Goal: Task Accomplishment & Management: Complete application form

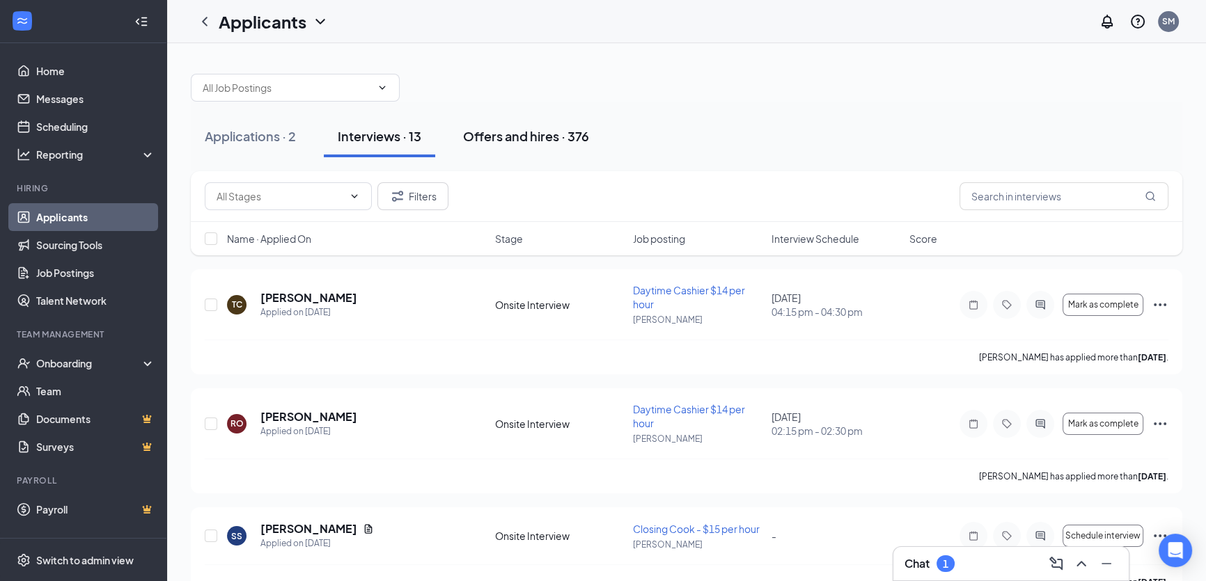
click at [527, 139] on div "Offers and hires · 376" at bounding box center [526, 135] width 126 height 17
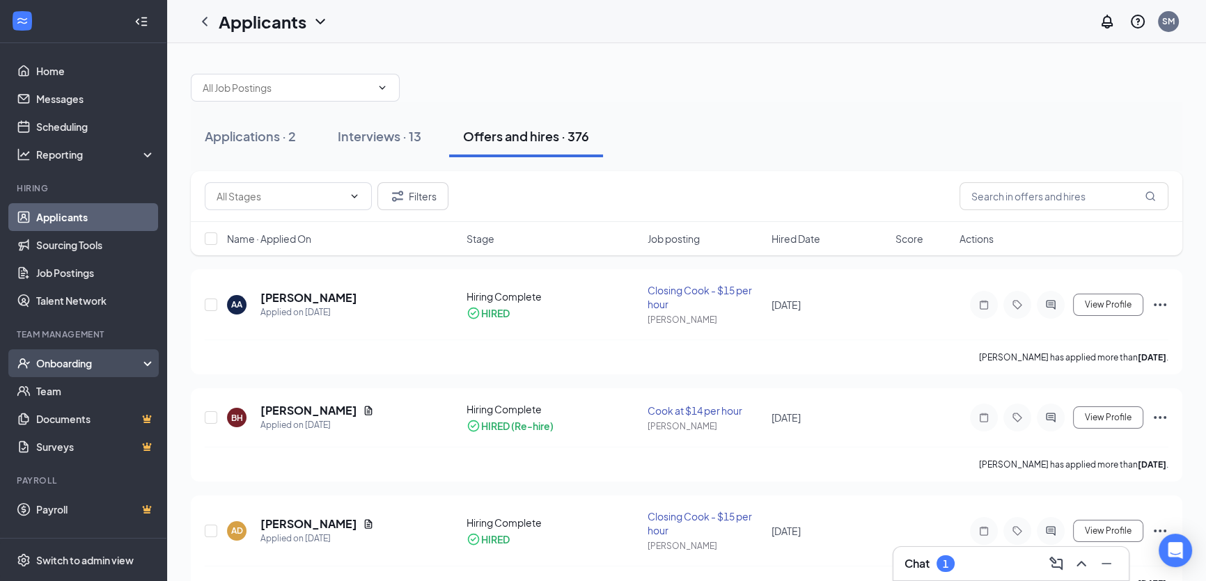
click at [75, 367] on div "Onboarding" at bounding box center [89, 364] width 107 height 14
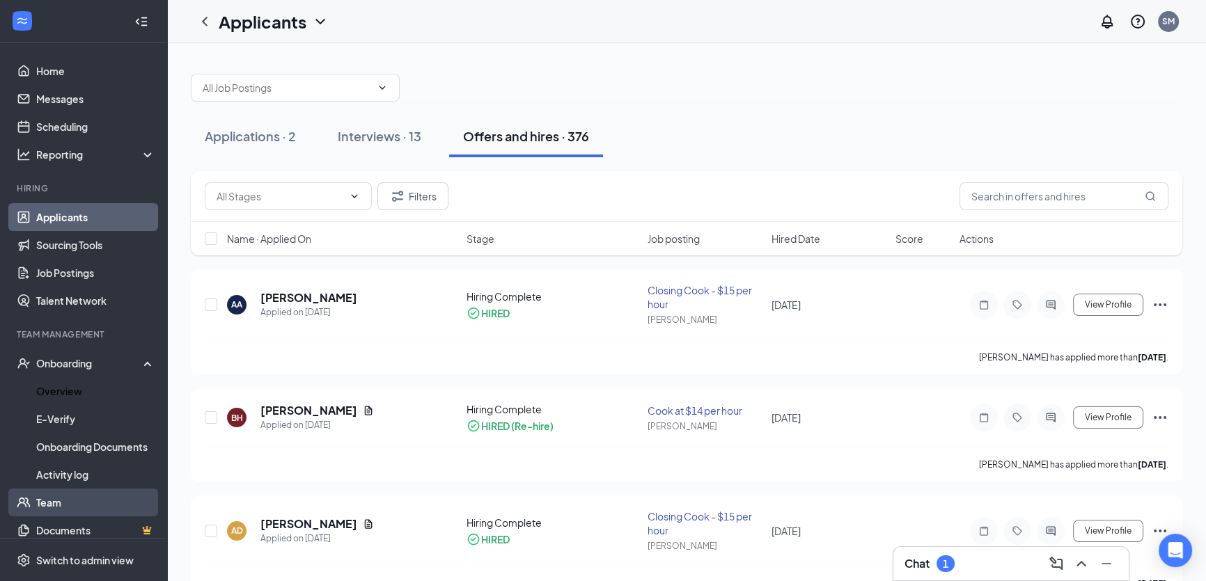
click at [76, 405] on link "Overview" at bounding box center [95, 391] width 119 height 28
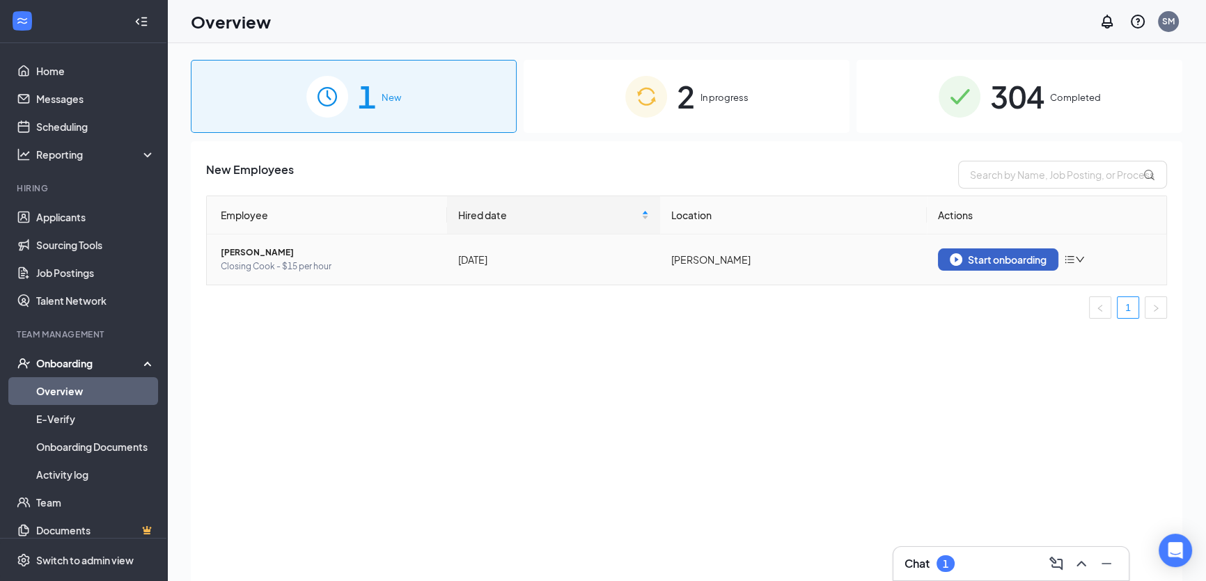
click at [1009, 265] on div "Start onboarding" at bounding box center [998, 259] width 97 height 13
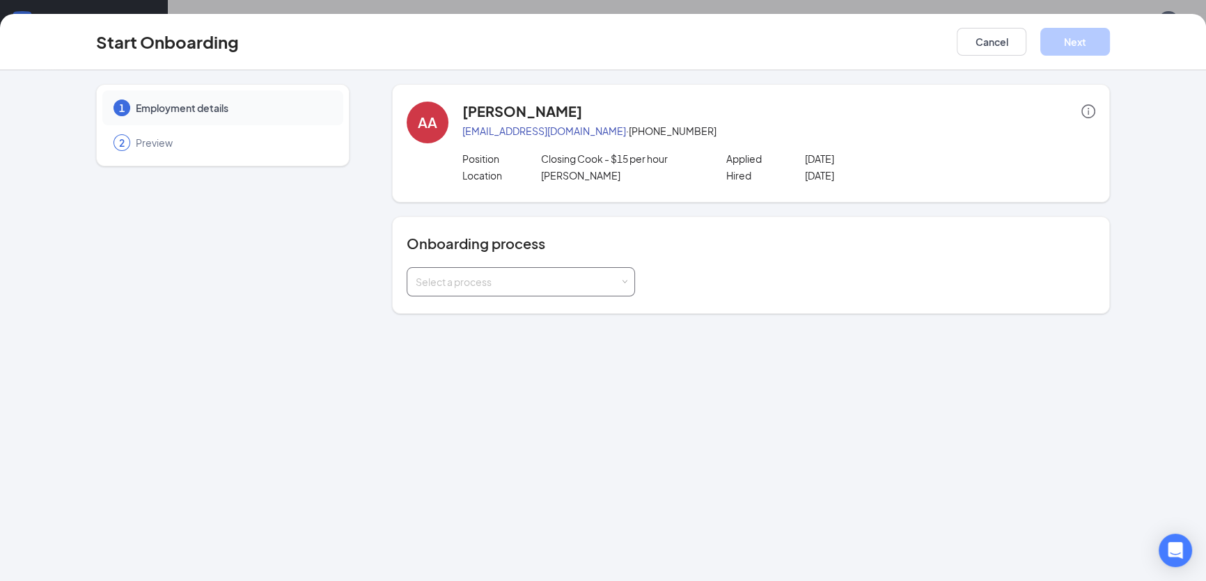
click at [601, 276] on div "Select a process" at bounding box center [518, 282] width 204 height 14
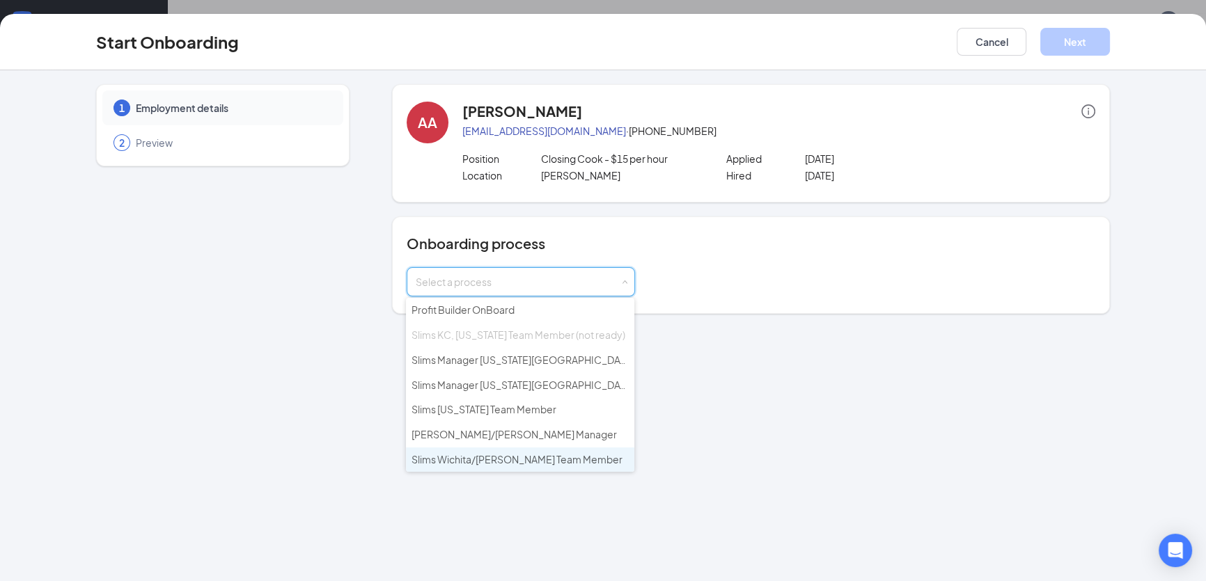
click at [512, 456] on span "Slims Wichita/[PERSON_NAME] Team Member" at bounding box center [517, 459] width 211 height 13
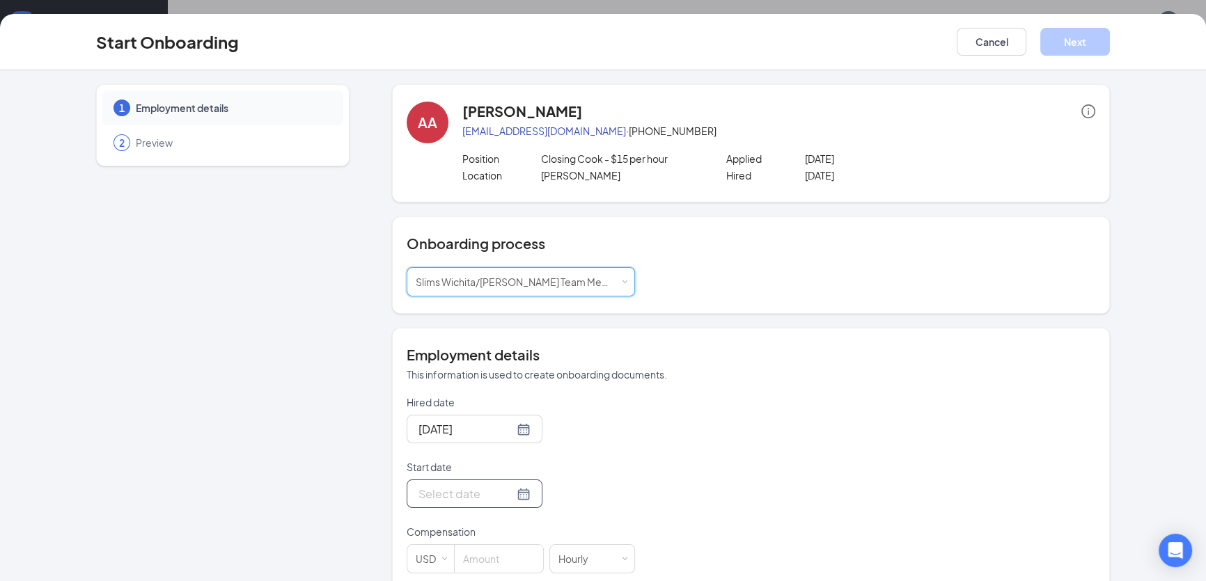
click at [494, 506] on div at bounding box center [475, 494] width 136 height 29
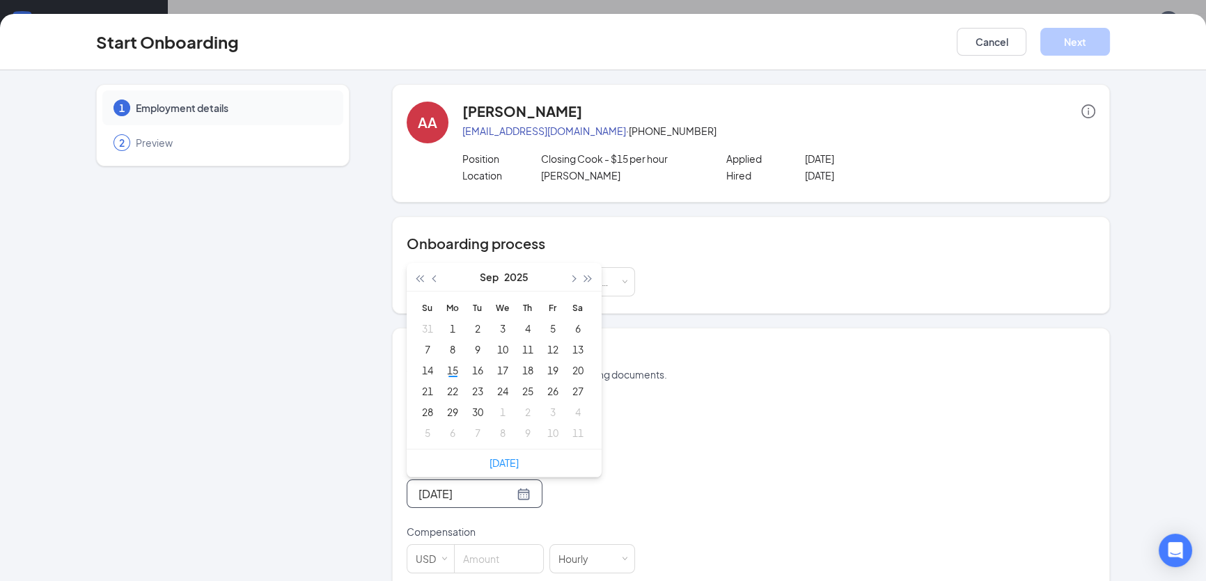
type input "[DATE]"
click at [526, 373] on div "18" at bounding box center [527, 370] width 17 height 17
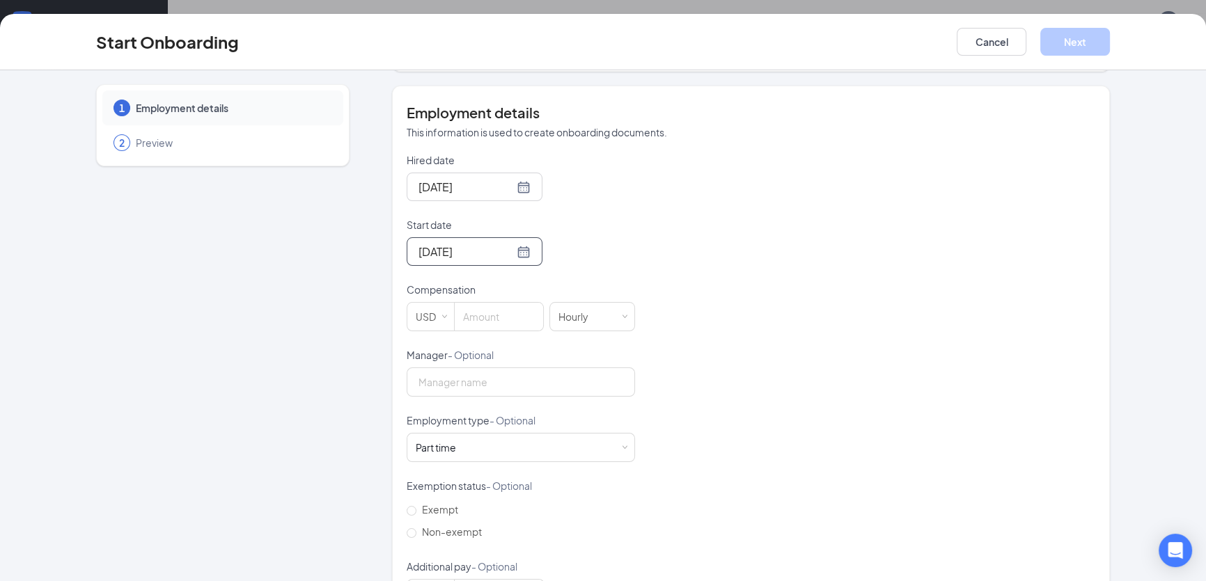
scroll to position [253, 0]
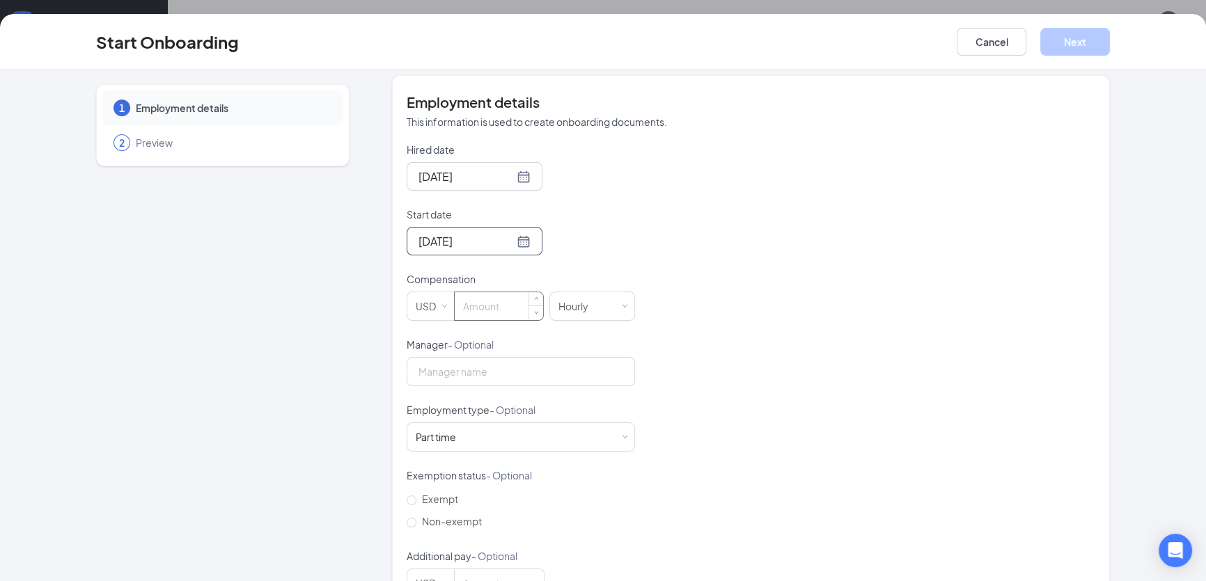
click at [489, 311] on input at bounding box center [499, 306] width 88 height 28
type input "15"
click at [697, 318] on div "Hired date [DATE] Start date [DATE] [DATE] Su Mo Tu We Th Fr Sa 31 1 2 3 4 5 6 …" at bounding box center [751, 370] width 689 height 455
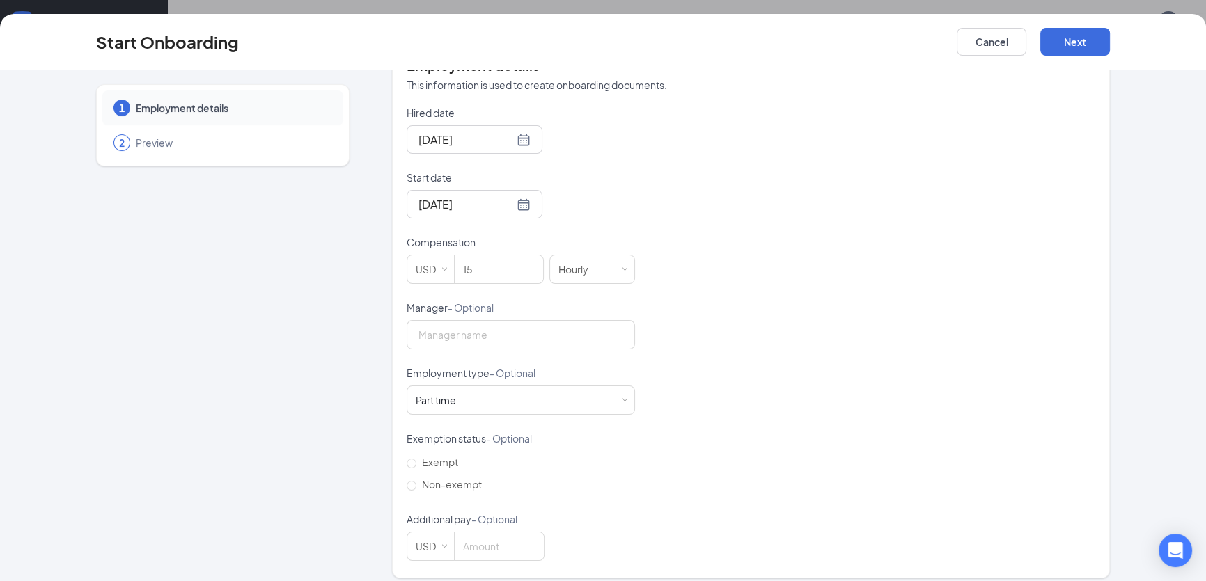
scroll to position [299, 0]
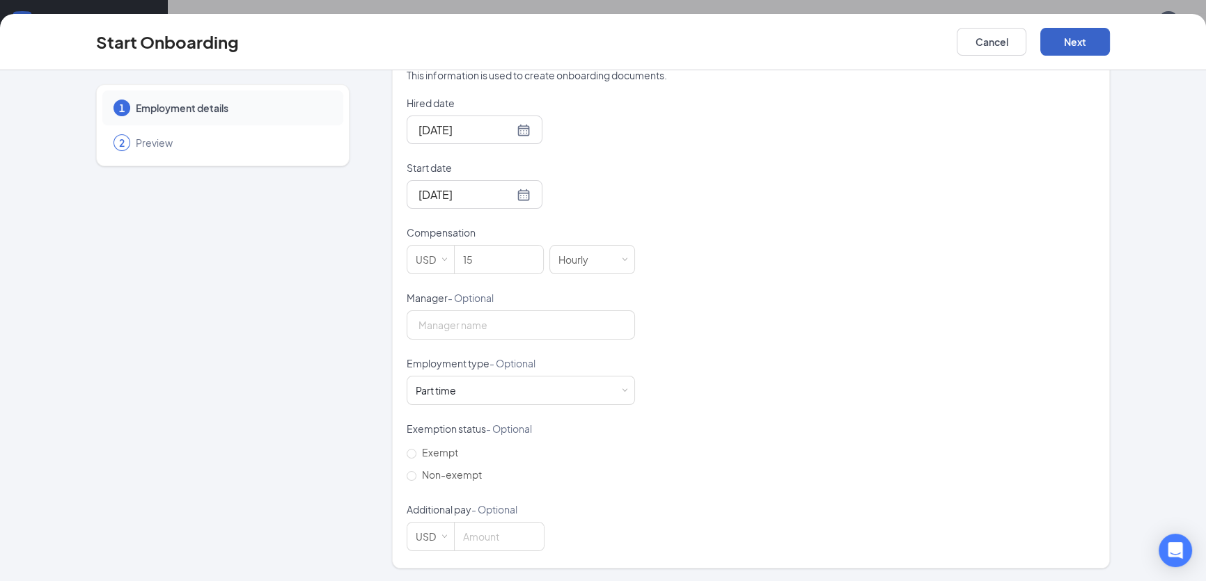
click at [1081, 39] on button "Next" at bounding box center [1075, 42] width 70 height 28
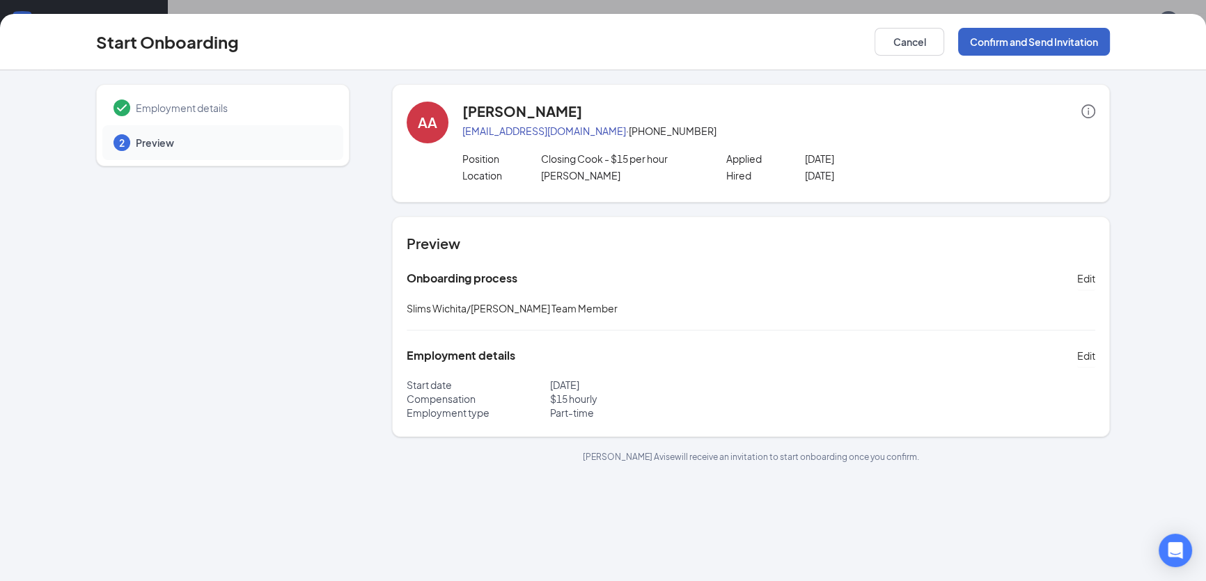
click at [1052, 45] on button "Confirm and Send Invitation" at bounding box center [1034, 42] width 152 height 28
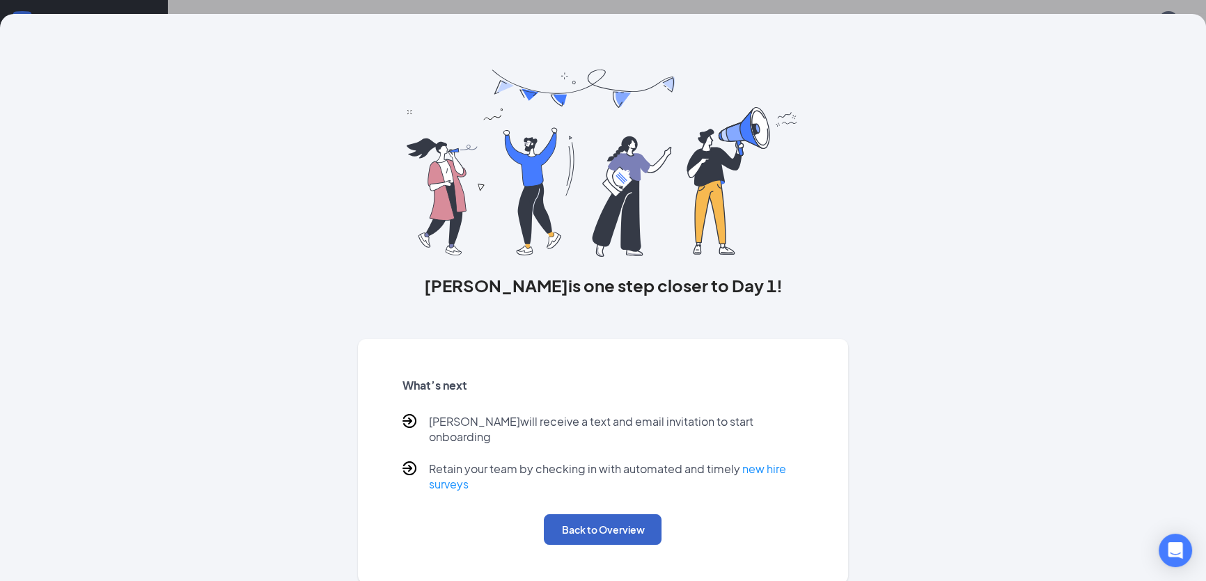
click at [601, 522] on button "Back to Overview" at bounding box center [603, 530] width 118 height 31
